Goal: Task Accomplishment & Management: Use online tool/utility

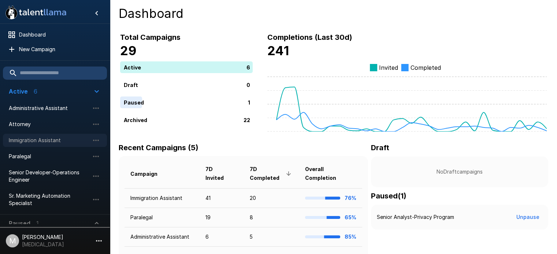
click at [64, 145] on div "Immigration Assistant" at bounding box center [55, 140] width 104 height 13
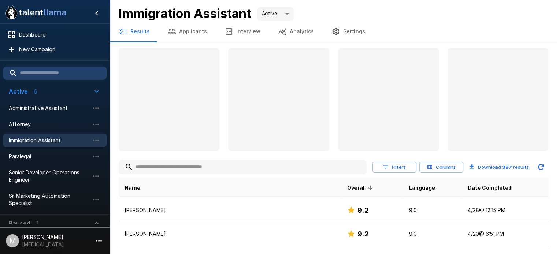
click at [186, 167] on input "text" at bounding box center [243, 167] width 248 height 13
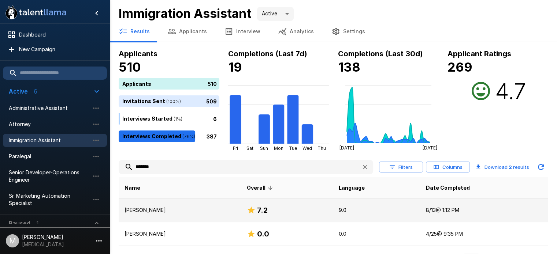
type input "*******"
click at [183, 202] on td "[PERSON_NAME]" at bounding box center [180, 211] width 122 height 24
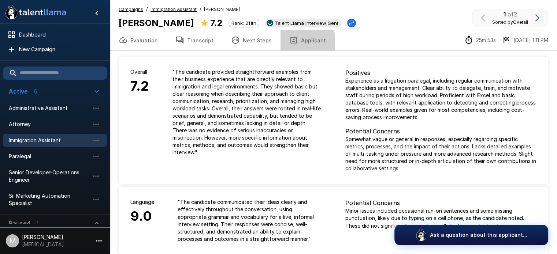
click at [290, 42] on icon "button" at bounding box center [293, 40] width 7 height 7
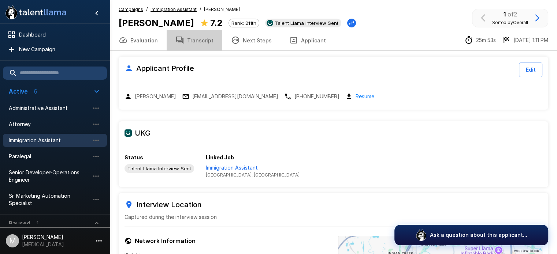
click at [202, 46] on button "Transcript" at bounding box center [195, 40] width 56 height 21
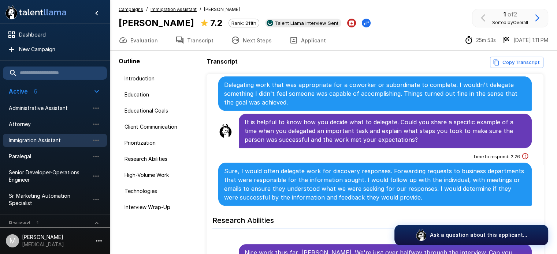
scroll to position [841, 0]
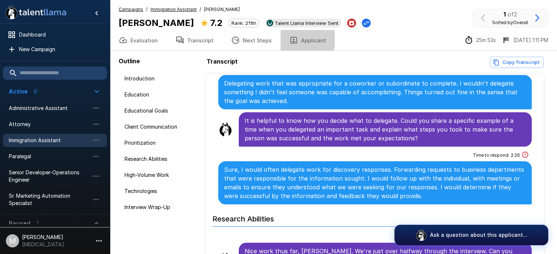
click at [295, 38] on button "Applicant" at bounding box center [307, 40] width 54 height 21
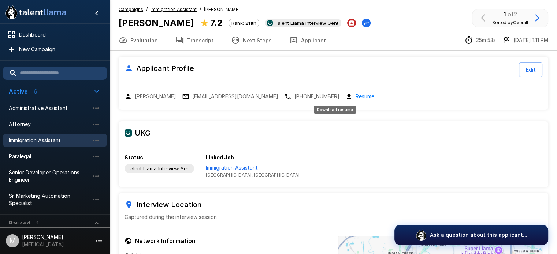
click at [335, 94] on div "Applicant Profile Edit [PERSON_NAME] [EMAIL_ADDRESS][DOMAIN_NAME] [PHONE_NUMBER…" at bounding box center [333, 83] width 429 height 53
click at [355, 94] on link "Resume" at bounding box center [364, 96] width 19 height 8
click at [228, 164] on p "Immigration Assistant" at bounding box center [253, 167] width 94 height 7
click at [189, 39] on button "Transcript" at bounding box center [195, 40] width 56 height 21
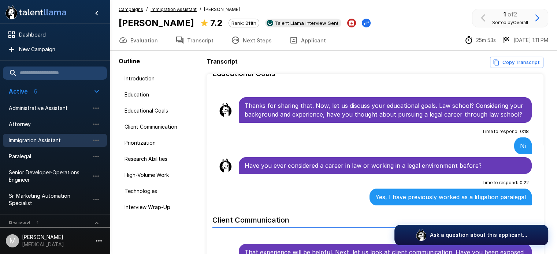
scroll to position [164, 0]
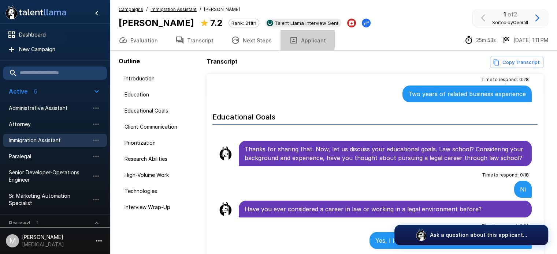
click at [293, 36] on button "Applicant" at bounding box center [307, 40] width 54 height 21
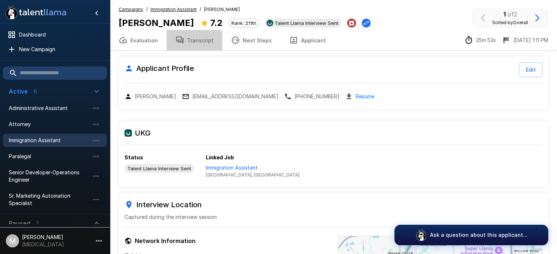
click at [187, 46] on button "Transcript" at bounding box center [195, 40] width 56 height 21
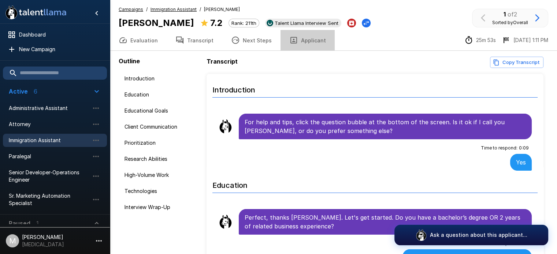
click at [312, 40] on button "Applicant" at bounding box center [307, 40] width 54 height 21
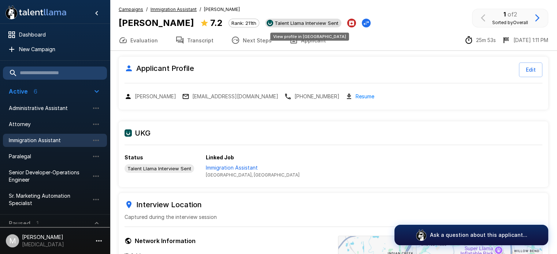
click at [309, 39] on div "View profile in [GEOGRAPHIC_DATA]" at bounding box center [309, 37] width 79 height 8
click at [312, 41] on button "Applicant" at bounding box center [307, 40] width 54 height 21
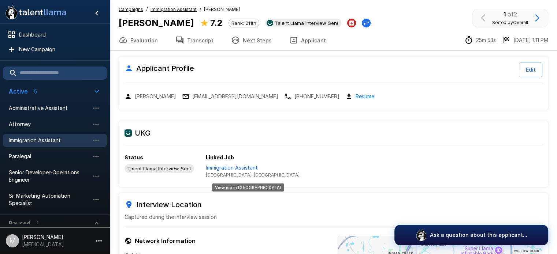
click at [227, 171] on p "Immigration Assistant" at bounding box center [253, 167] width 94 height 7
